Goal: Transaction & Acquisition: Book appointment/travel/reservation

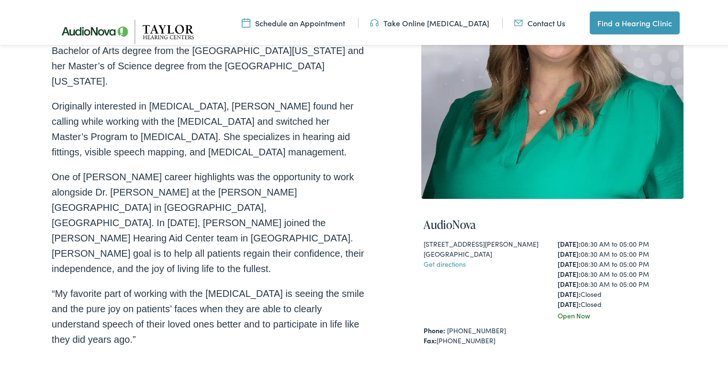
scroll to position [191, 0]
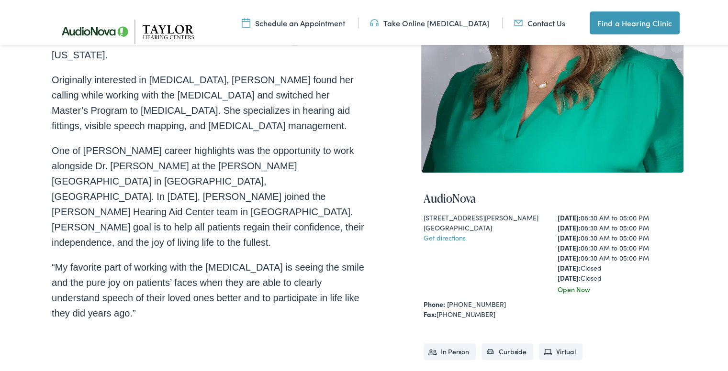
click at [451, 236] on link "Get directions" at bounding box center [445, 236] width 42 height 10
drag, startPoint x: 491, startPoint y: 225, endPoint x: 417, endPoint y: 219, distance: 73.5
click at [421, 219] on div "AudioNova [STREET_ADDRESS][PERSON_NAME] Get directions [DATE]: 08:30 AM to 05:0…" at bounding box center [552, 299] width 262 height 257
copy div "[STREET_ADDRESS][PERSON_NAME]"
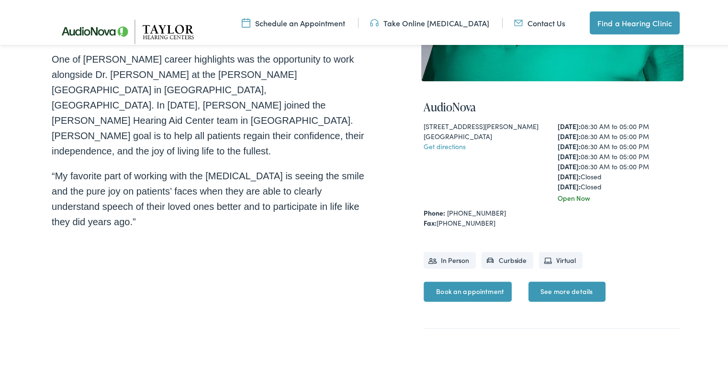
scroll to position [287, 0]
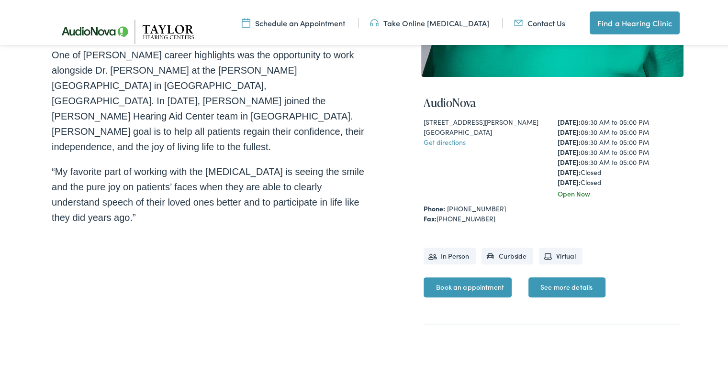
click at [470, 286] on link "Book an appointment" at bounding box center [468, 286] width 88 height 20
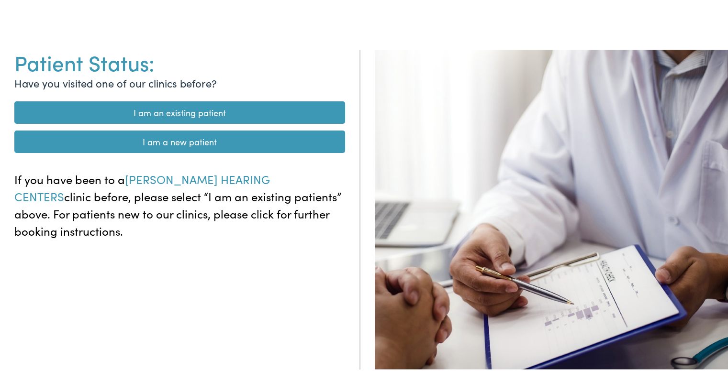
scroll to position [96, 0]
click at [249, 141] on link "I am a new patient" at bounding box center [179, 139] width 331 height 22
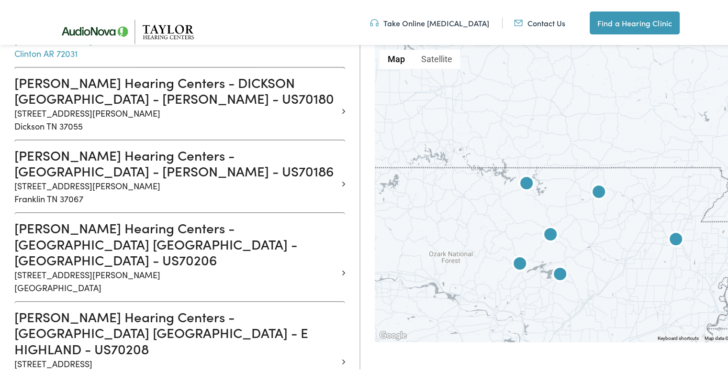
scroll to position [431, 0]
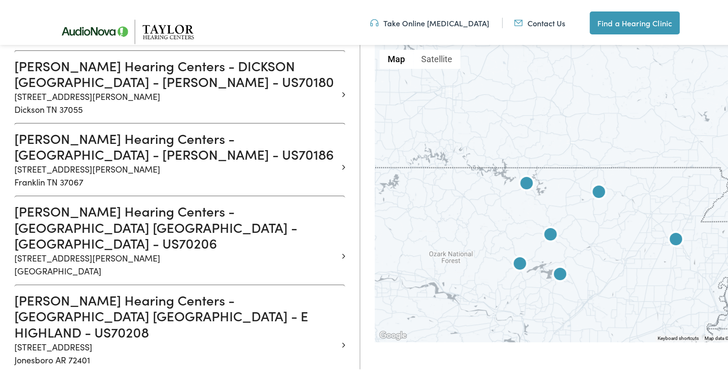
click at [206, 129] on h3 "Taylor Hearing Centers - FRANKLIN TN - MALLORY - US70186" at bounding box center [175, 145] width 323 height 32
